Goal: Transaction & Acquisition: Book appointment/travel/reservation

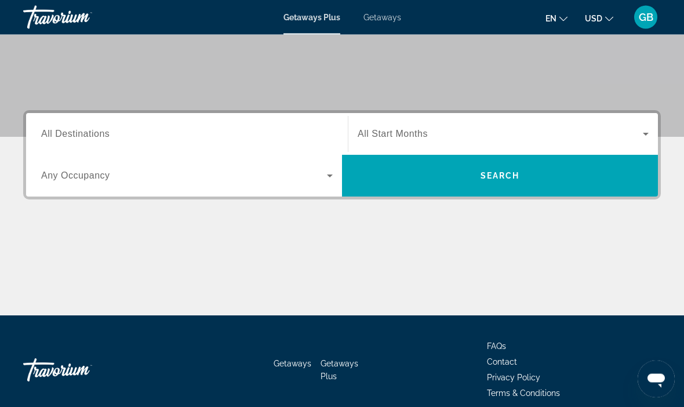
scroll to position [214, 0]
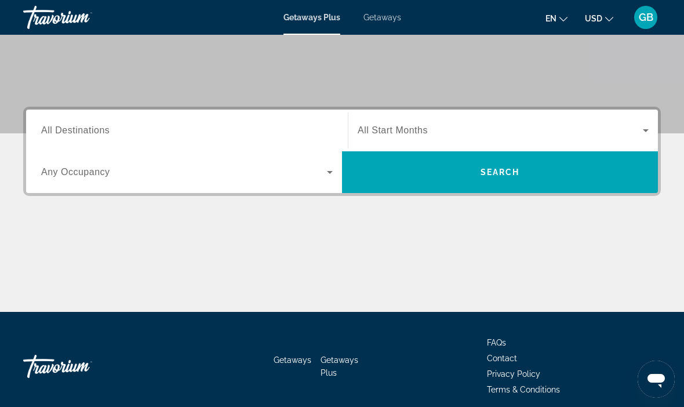
click at [68, 130] on span "All Destinations" at bounding box center [75, 130] width 68 height 10
click at [68, 130] on input "Destination All Destinations" at bounding box center [187, 131] width 292 height 14
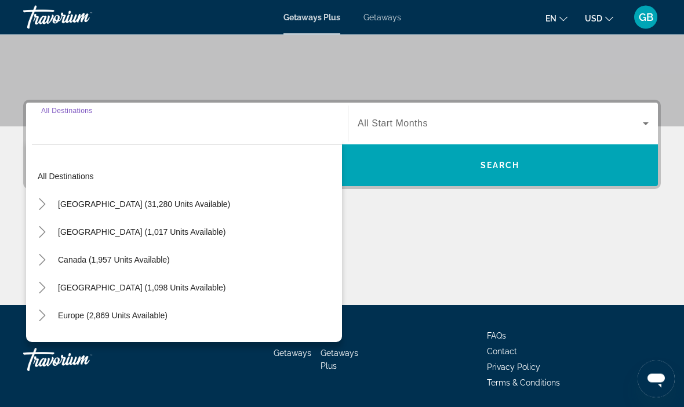
scroll to position [221, 0]
click at [117, 205] on span "[GEOGRAPHIC_DATA] (31,280 units available)" at bounding box center [144, 203] width 172 height 9
type input "**********"
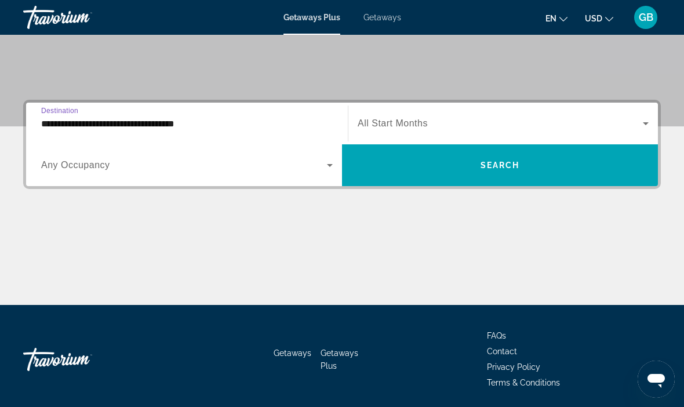
click at [373, 123] on span "All Start Months" at bounding box center [393, 123] width 70 height 10
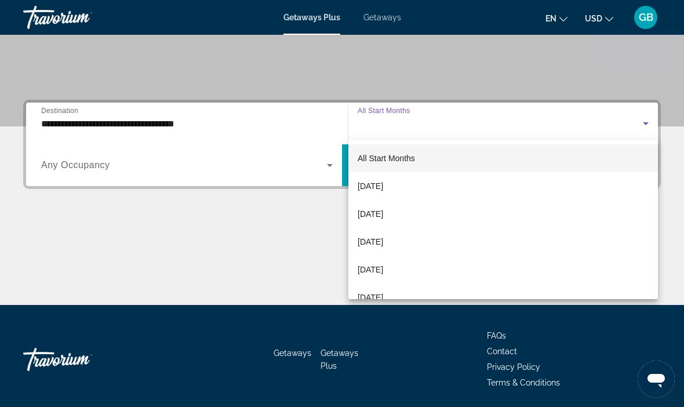
click at [369, 188] on span "[DATE]" at bounding box center [371, 186] width 26 height 14
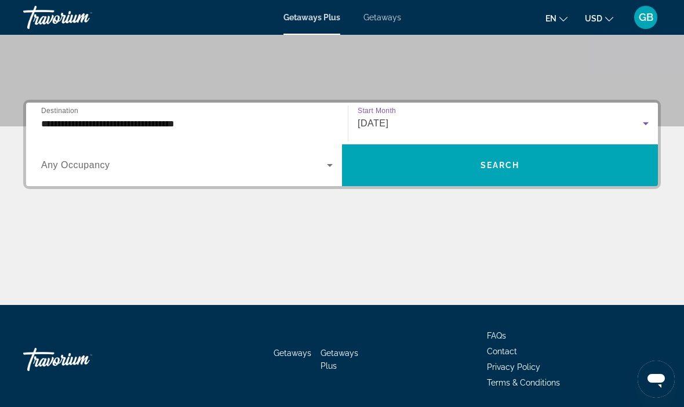
click at [370, 127] on span "[DATE]" at bounding box center [373, 123] width 31 height 10
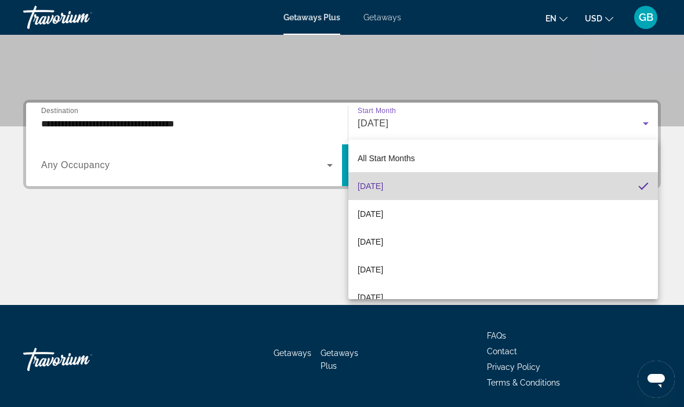
click at [383, 187] on span "[DATE]" at bounding box center [371, 186] width 26 height 14
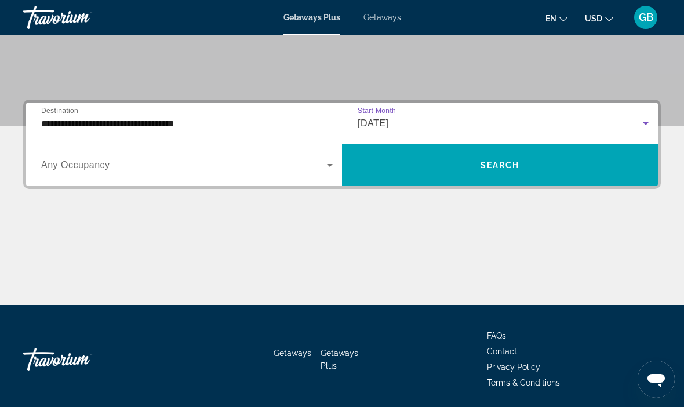
click at [389, 164] on span "Search widget" at bounding box center [500, 165] width 316 height 28
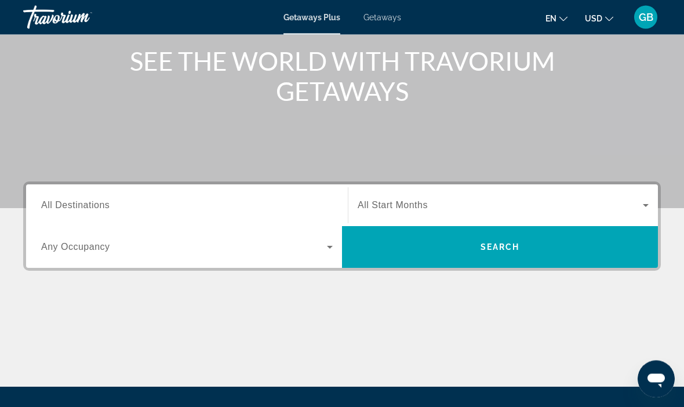
click at [53, 203] on span "All Destinations" at bounding box center [75, 206] width 68 height 10
click at [53, 203] on input "Destination All Destinations" at bounding box center [187, 206] width 292 height 14
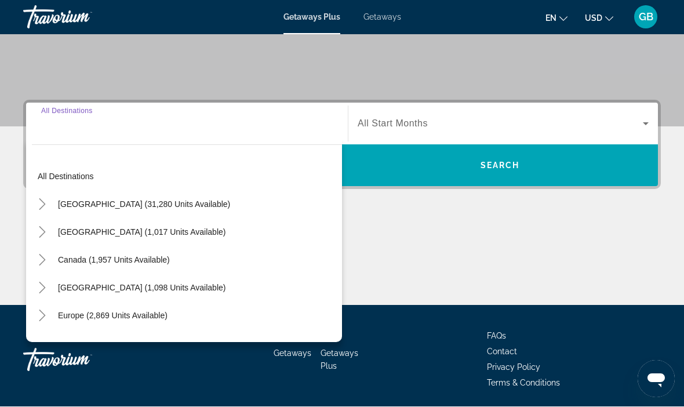
scroll to position [221, 0]
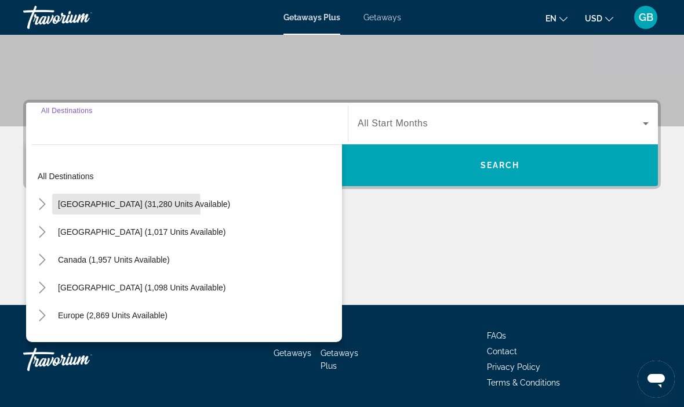
click at [63, 207] on span "[GEOGRAPHIC_DATA] (31,280 units available)" at bounding box center [144, 203] width 172 height 9
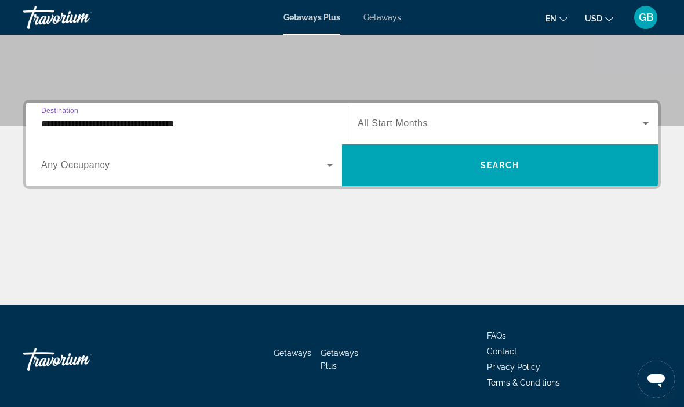
click at [68, 127] on input "**********" at bounding box center [187, 124] width 292 height 14
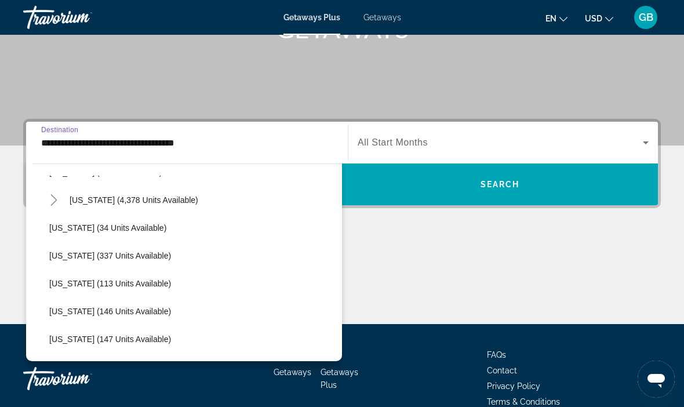
scroll to position [217, 0]
click at [98, 201] on span "Florida (4,378 units available)" at bounding box center [134, 201] width 129 height 9
type input "**********"
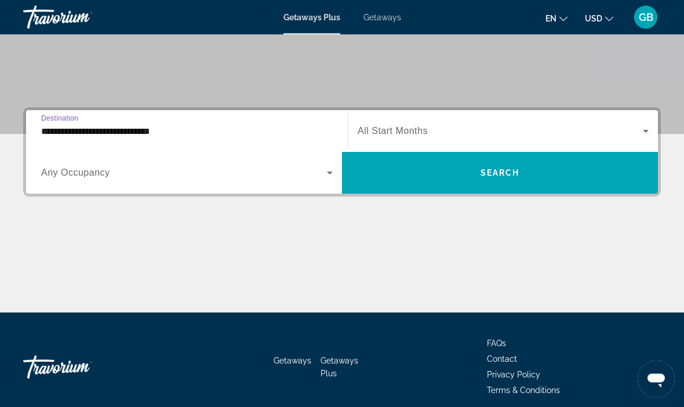
scroll to position [221, 0]
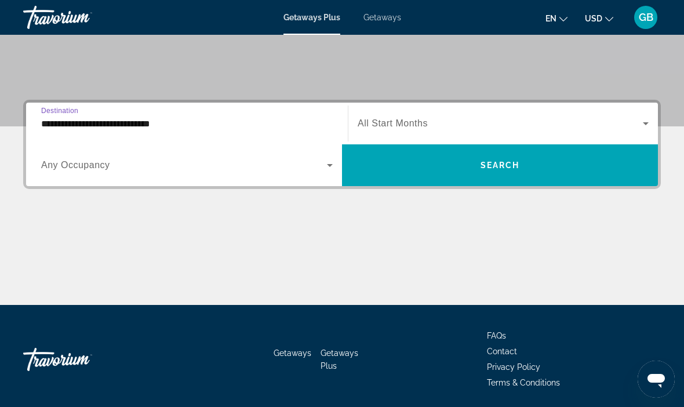
click at [395, 123] on span "All Start Months" at bounding box center [393, 123] width 70 height 10
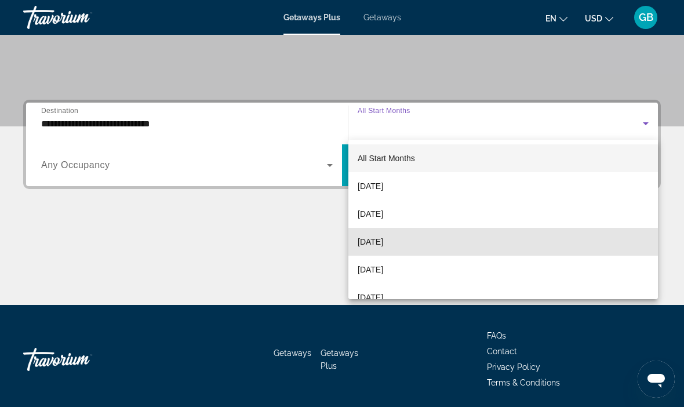
click at [383, 241] on span "[DATE]" at bounding box center [371, 242] width 26 height 14
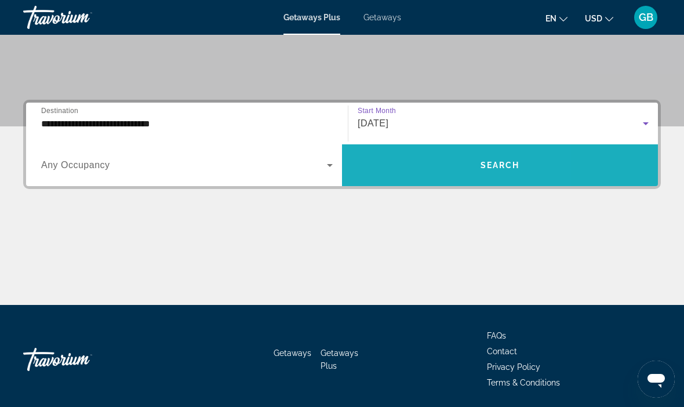
click at [395, 173] on span "Search widget" at bounding box center [500, 165] width 316 height 28
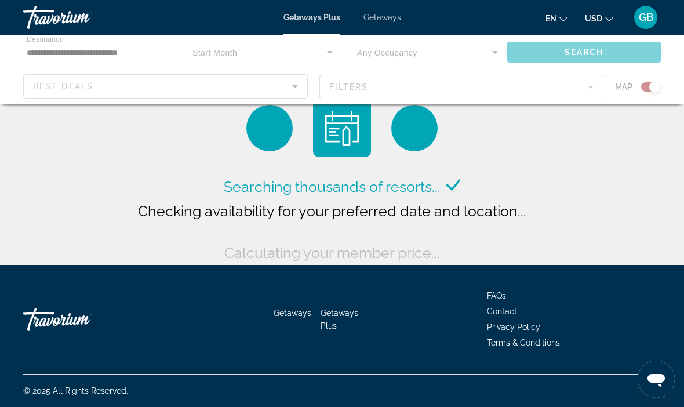
click at [564, 78] on div "Main content" at bounding box center [342, 70] width 684 height 70
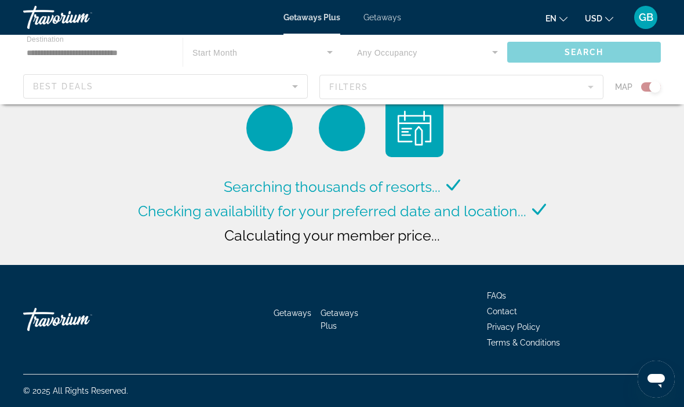
click at [579, 93] on div "Main content" at bounding box center [342, 70] width 684 height 70
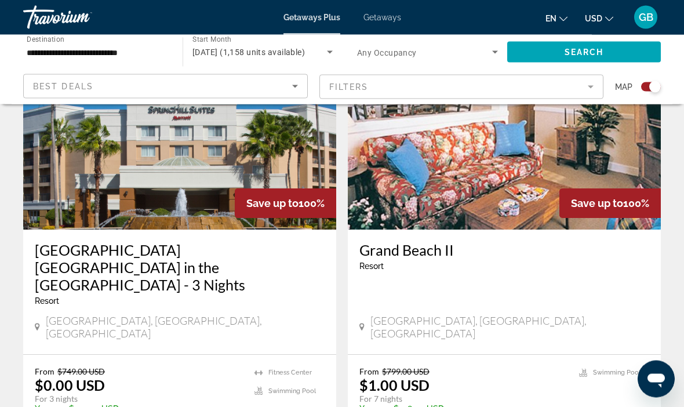
scroll to position [2122, 0]
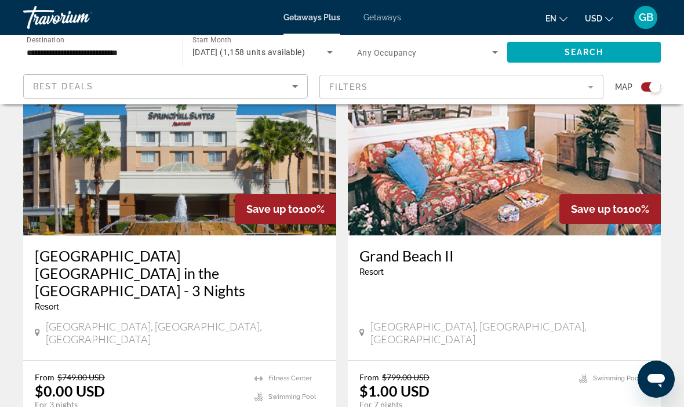
click at [591, 88] on mat-form-field "Filters" at bounding box center [461, 87] width 285 height 24
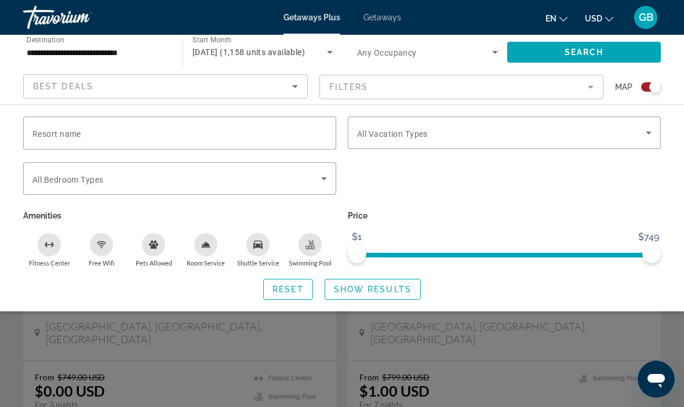
click at [126, 139] on input "Resort name" at bounding box center [179, 133] width 294 height 14
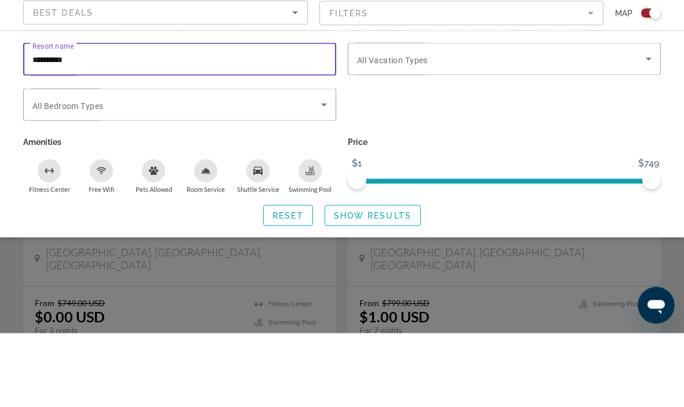
type input "**********"
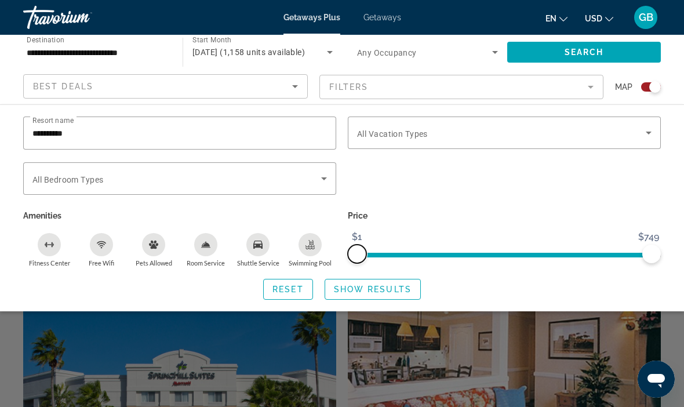
scroll to position [1861, 0]
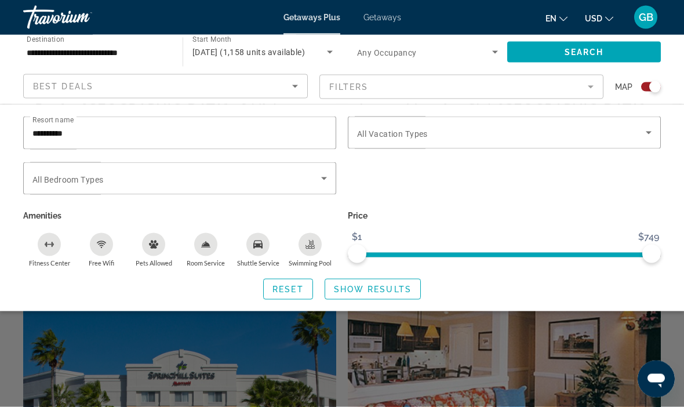
click at [373, 21] on span "Getaways" at bounding box center [382, 17] width 38 height 9
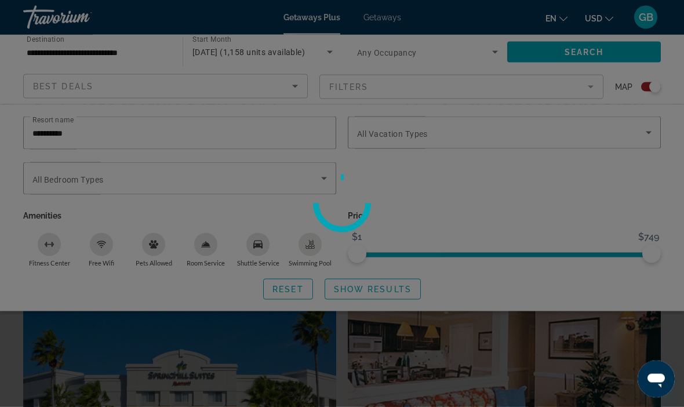
scroll to position [1862, 0]
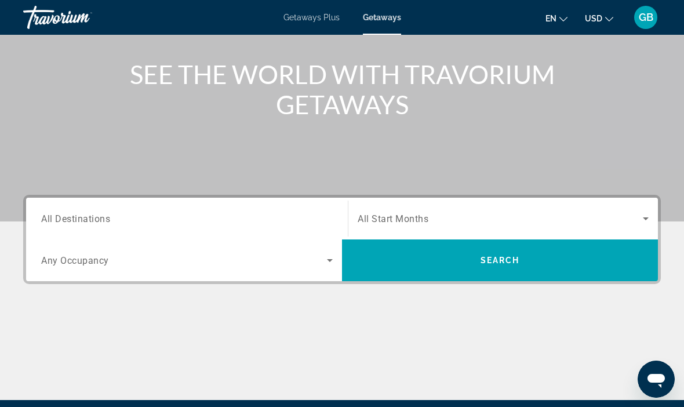
scroll to position [125, 0]
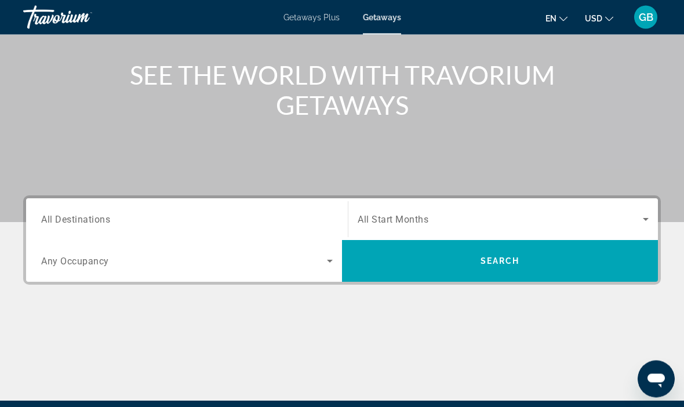
click at [71, 217] on span "All Destinations" at bounding box center [75, 219] width 69 height 11
click at [71, 217] on input "Destination All Destinations" at bounding box center [187, 220] width 292 height 14
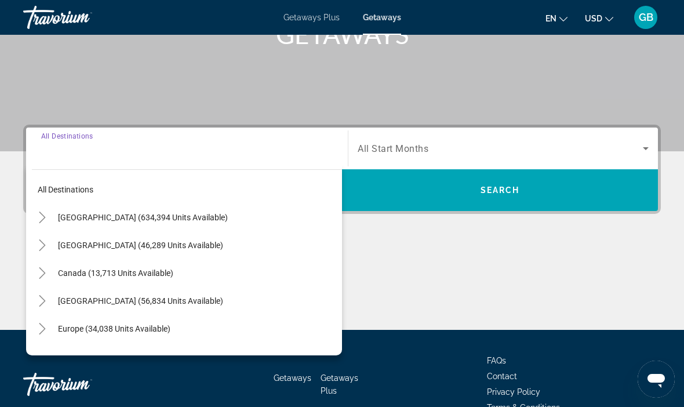
scroll to position [221, 0]
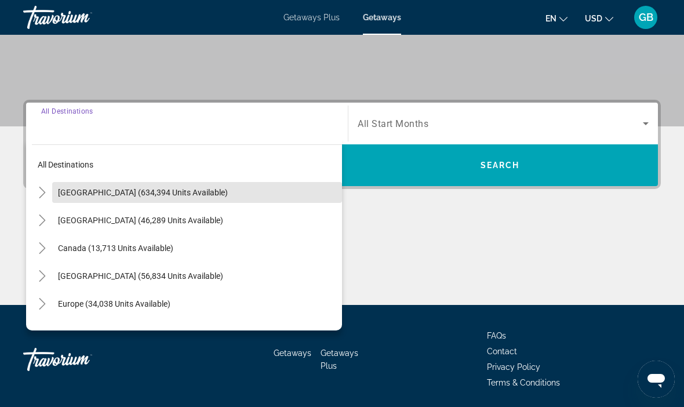
click at [70, 190] on span "United States (634,394 units available)" at bounding box center [143, 192] width 170 height 9
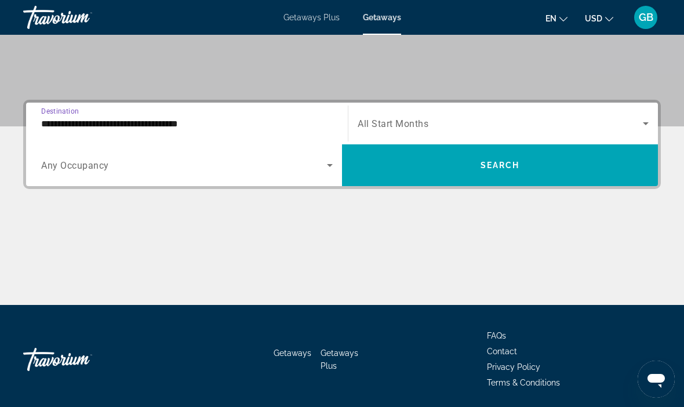
click at [57, 126] on input "**********" at bounding box center [187, 124] width 292 height 14
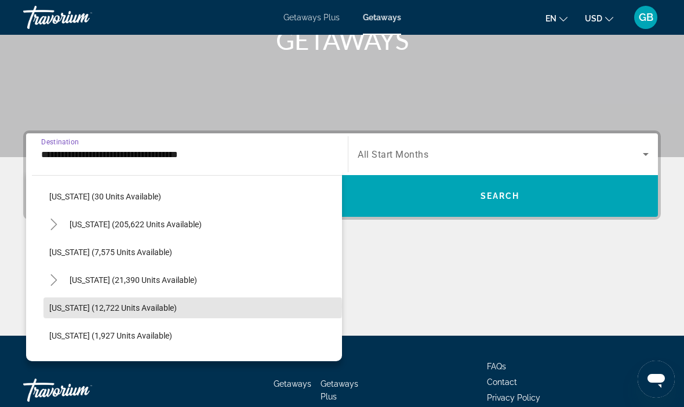
scroll to position [188, 0]
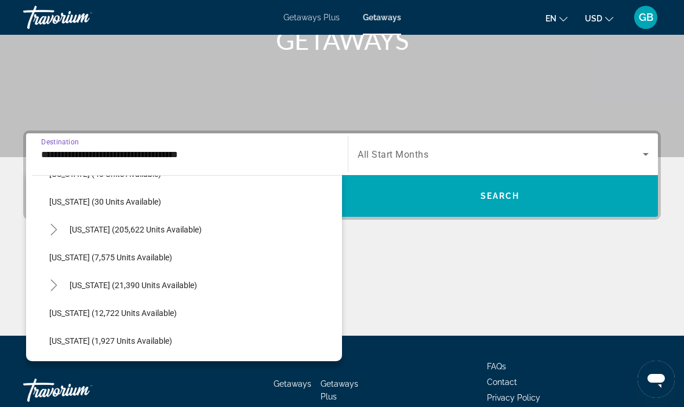
click at [75, 230] on span "Florida (205,622 units available)" at bounding box center [136, 229] width 132 height 9
type input "**********"
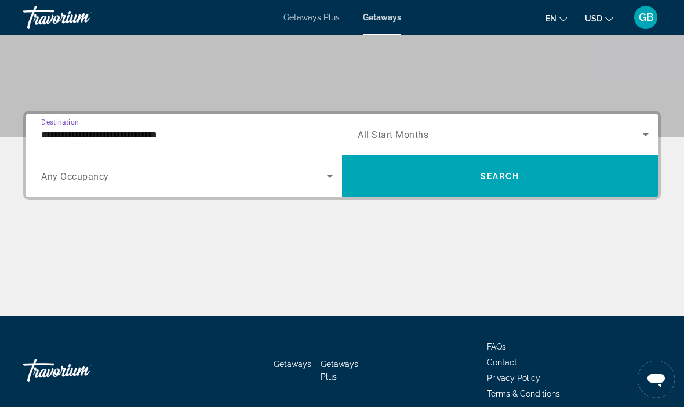
scroll to position [221, 0]
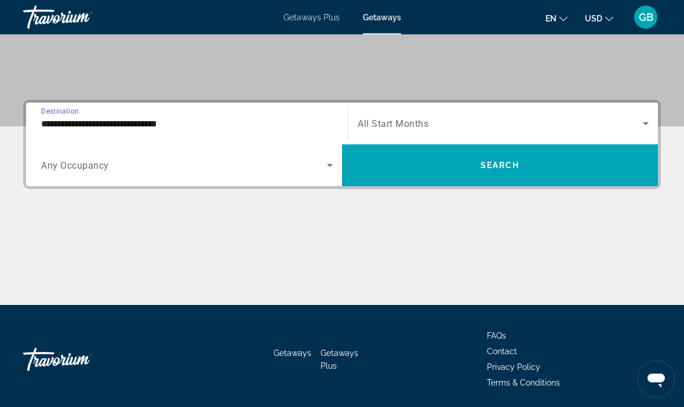
click at [388, 117] on span "Search widget" at bounding box center [500, 124] width 285 height 14
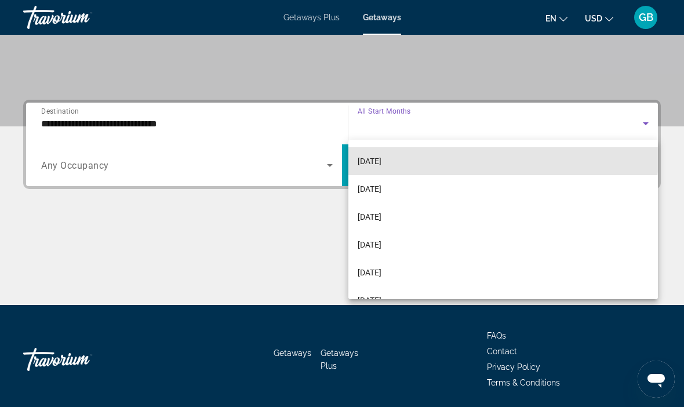
scroll to position [85, 0]
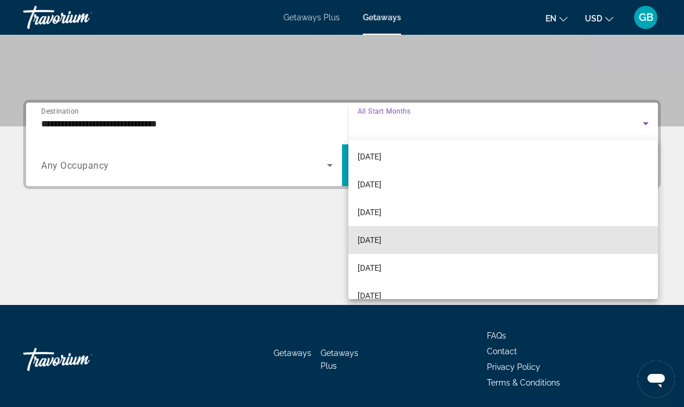
click at [372, 235] on span "[DATE]" at bounding box center [370, 240] width 24 height 14
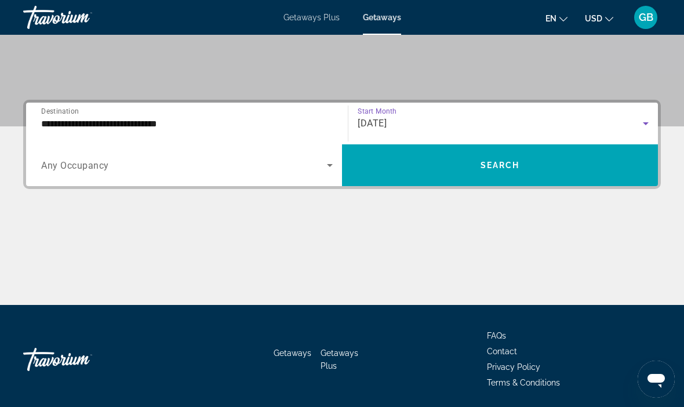
click at [398, 167] on span "Search widget" at bounding box center [500, 165] width 316 height 28
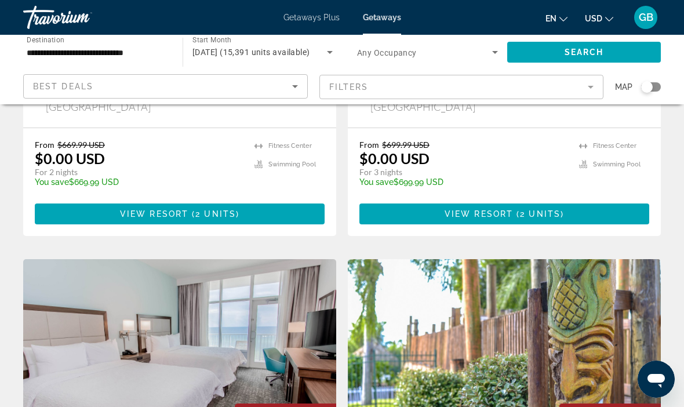
scroll to position [707, 0]
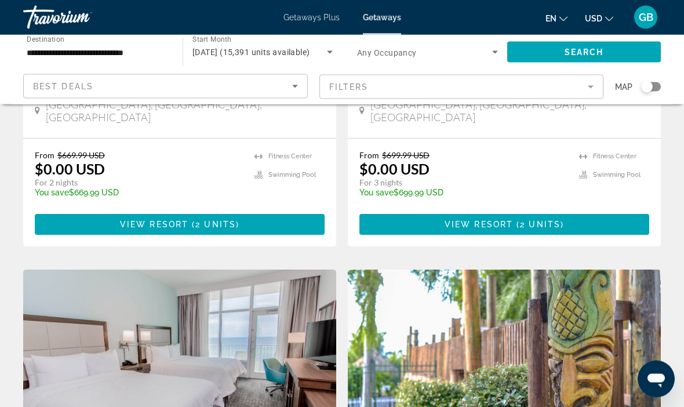
click at [289, 90] on icon "Sort by" at bounding box center [295, 86] width 14 height 14
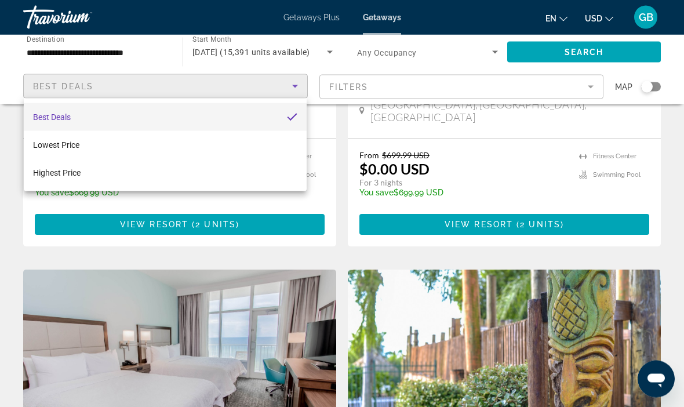
scroll to position [708, 0]
click at [151, 277] on div at bounding box center [342, 203] width 684 height 407
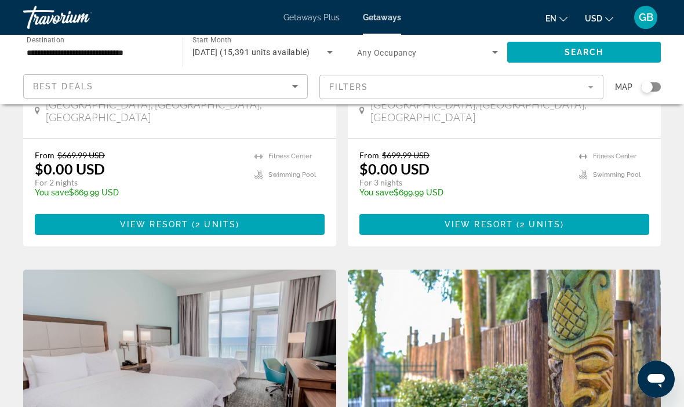
click at [52, 54] on input "**********" at bounding box center [97, 53] width 141 height 14
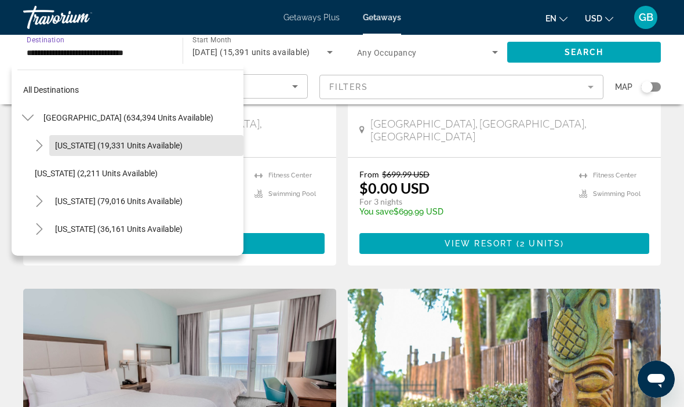
scroll to position [685, 0]
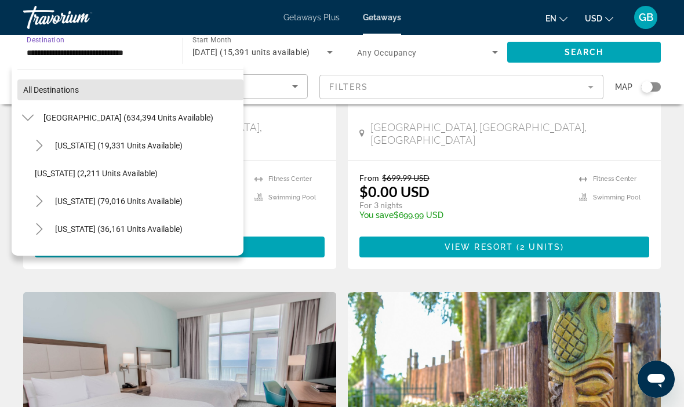
click at [36, 84] on span "Search widget" at bounding box center [130, 90] width 226 height 28
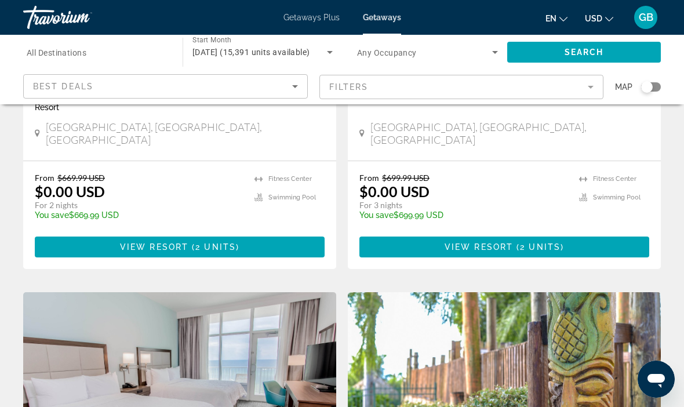
click at [47, 59] on div "Destination All Destinations" at bounding box center [97, 52] width 141 height 33
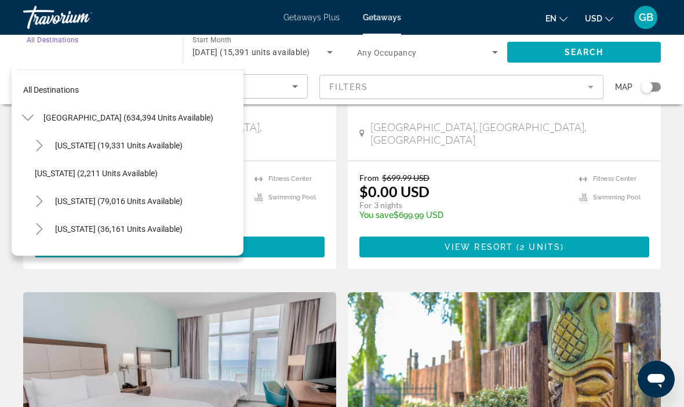
scroll to position [0, 0]
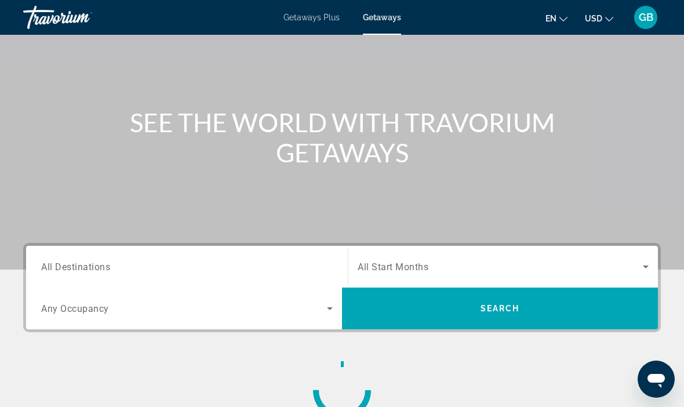
scroll to position [79, 0]
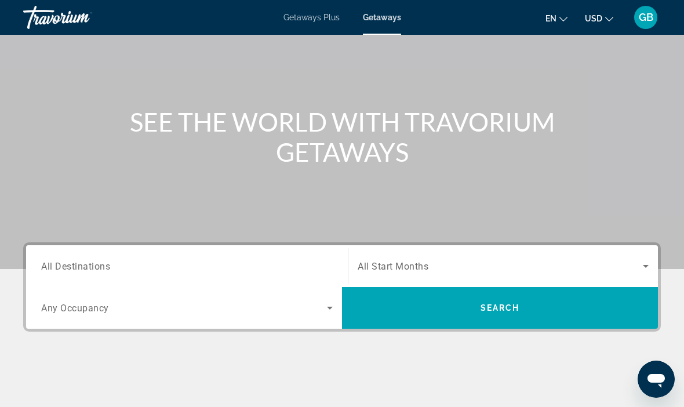
click at [56, 264] on span "All Destinations" at bounding box center [75, 265] width 69 height 11
click at [56, 264] on input "Destination All Destinations" at bounding box center [187, 267] width 292 height 14
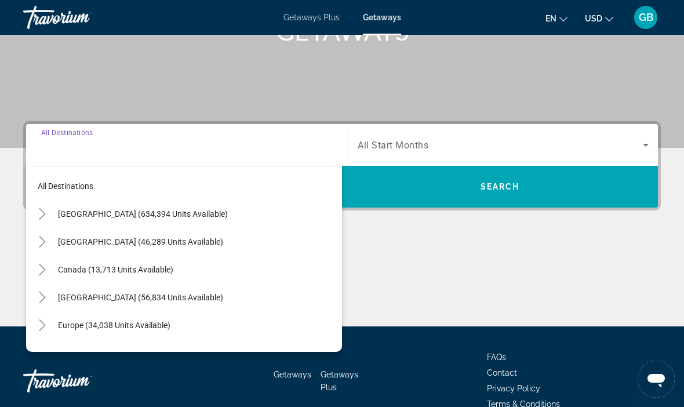
scroll to position [221, 0]
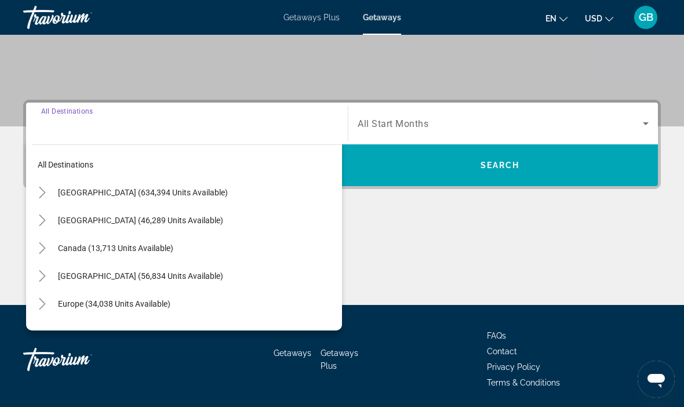
click at [74, 249] on span "Canada (13,713 units available)" at bounding box center [115, 247] width 115 height 9
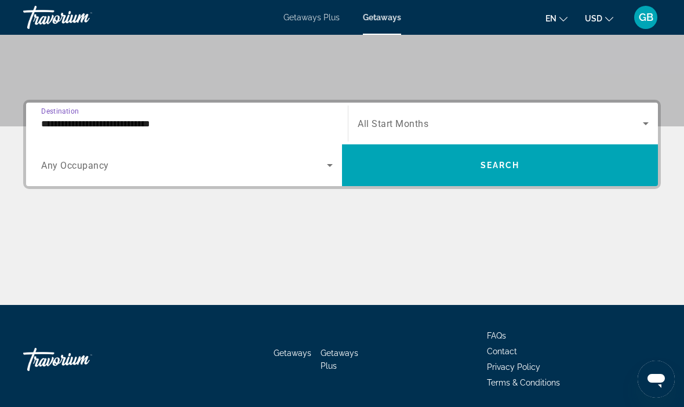
click at [392, 132] on div "Search widget" at bounding box center [503, 123] width 291 height 32
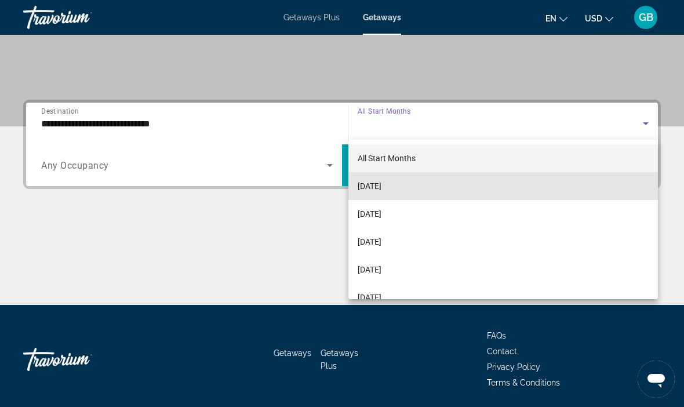
click at [369, 187] on span "[DATE]" at bounding box center [370, 186] width 24 height 14
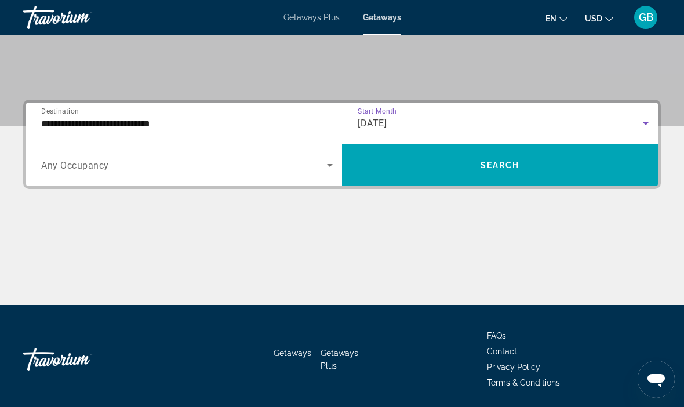
click at [105, 169] on span "Any Occupancy" at bounding box center [75, 165] width 68 height 11
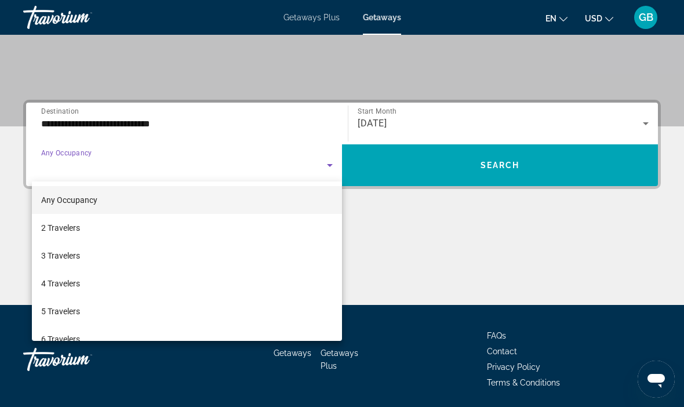
click at [141, 131] on div at bounding box center [342, 203] width 684 height 407
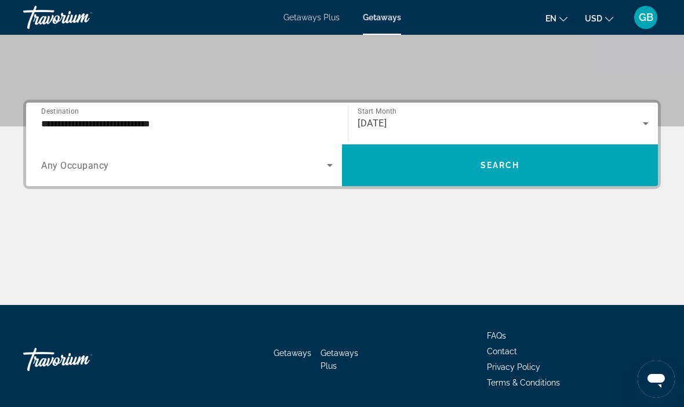
click at [151, 119] on input "**********" at bounding box center [187, 124] width 292 height 14
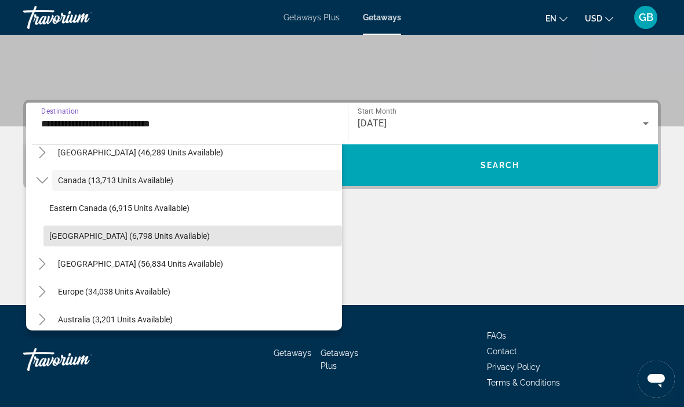
scroll to position [67, 0]
click at [71, 239] on span "Western Canada (6,798 units available)" at bounding box center [129, 236] width 161 height 9
type input "**********"
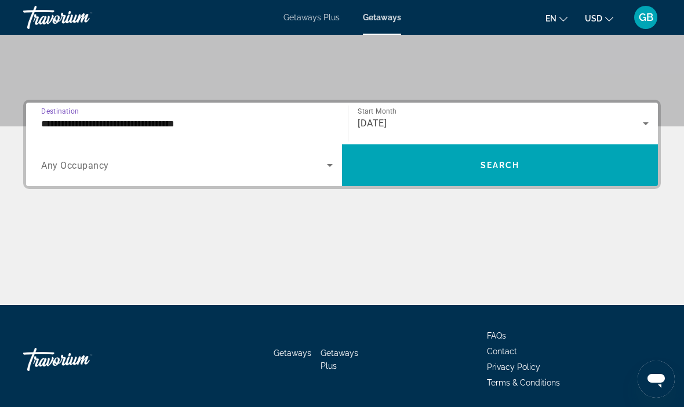
click at [410, 172] on span "Search widget" at bounding box center [500, 165] width 316 height 28
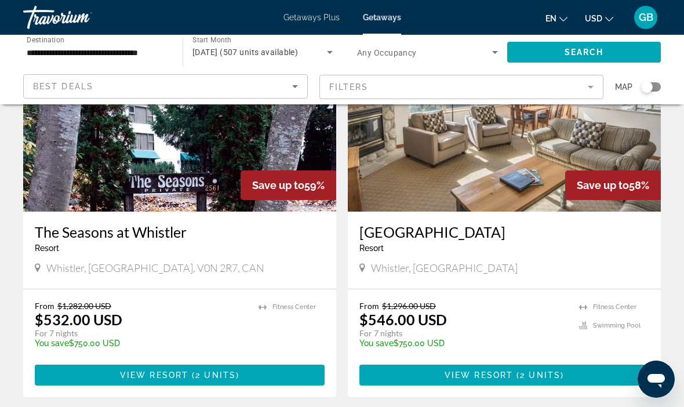
scroll to position [2180, 0]
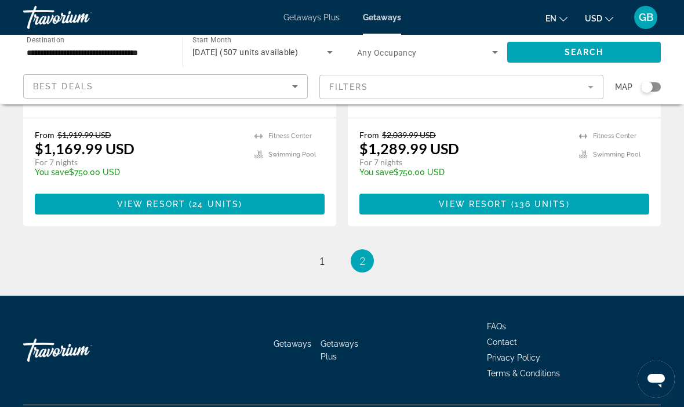
scroll to position [726, 0]
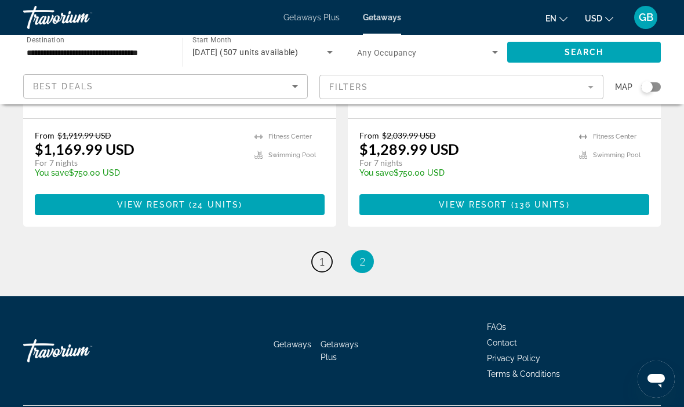
click at [312, 271] on link "page 1" at bounding box center [322, 262] width 20 height 20
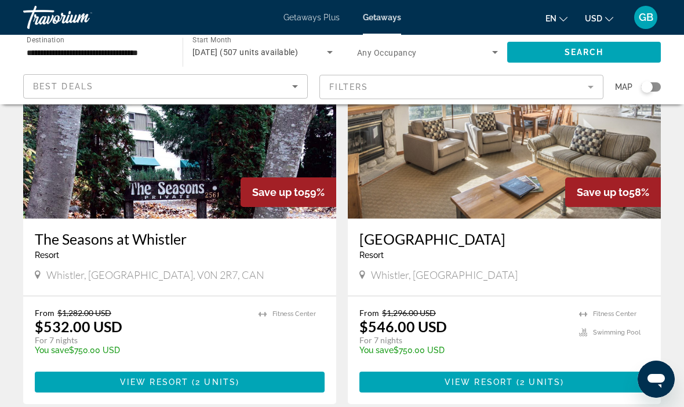
scroll to position [2195, 0]
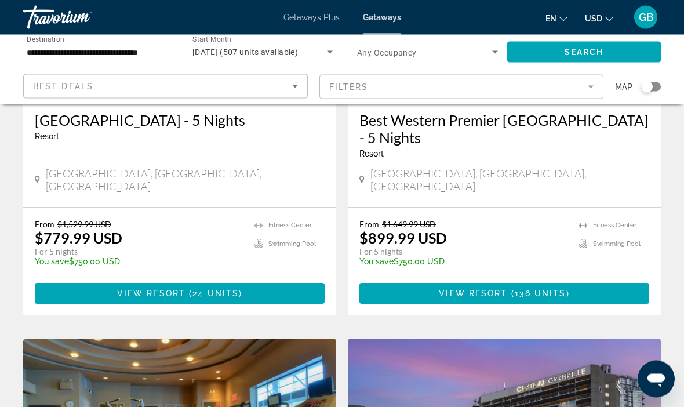
scroll to position [188, 0]
